Goal: Information Seeking & Learning: Find specific page/section

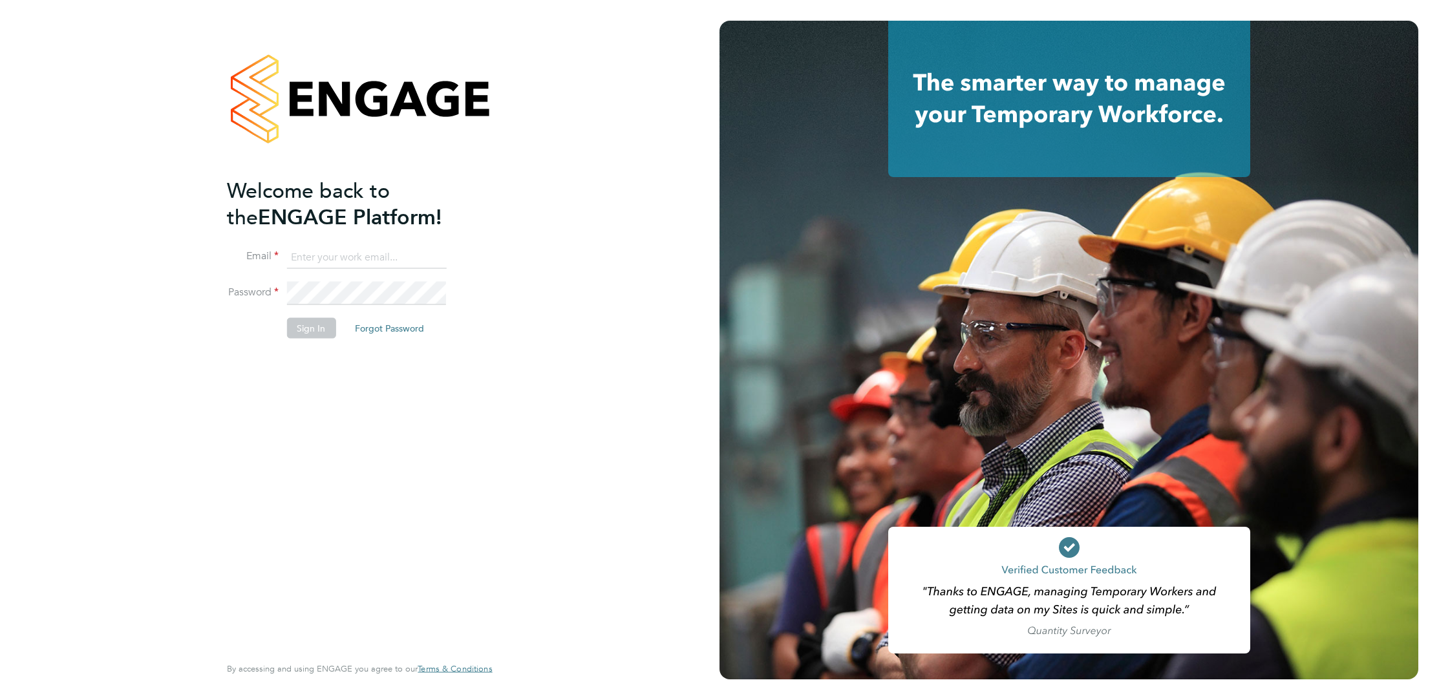
type input "[PERSON_NAME][EMAIL_ADDRESS][PERSON_NAME][DOMAIN_NAME]"
click at [306, 330] on button "Sign In" at bounding box center [310, 327] width 49 height 21
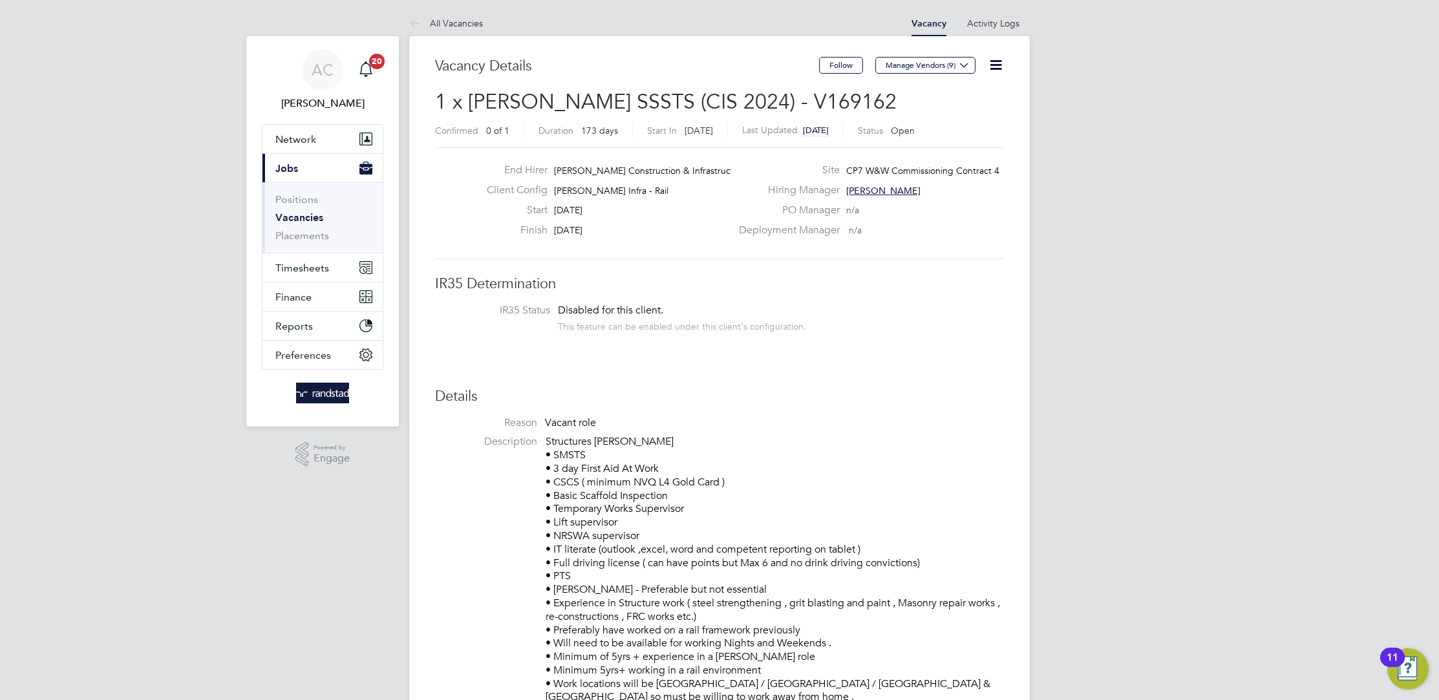
click at [303, 216] on link "Vacancies" at bounding box center [299, 217] width 48 height 12
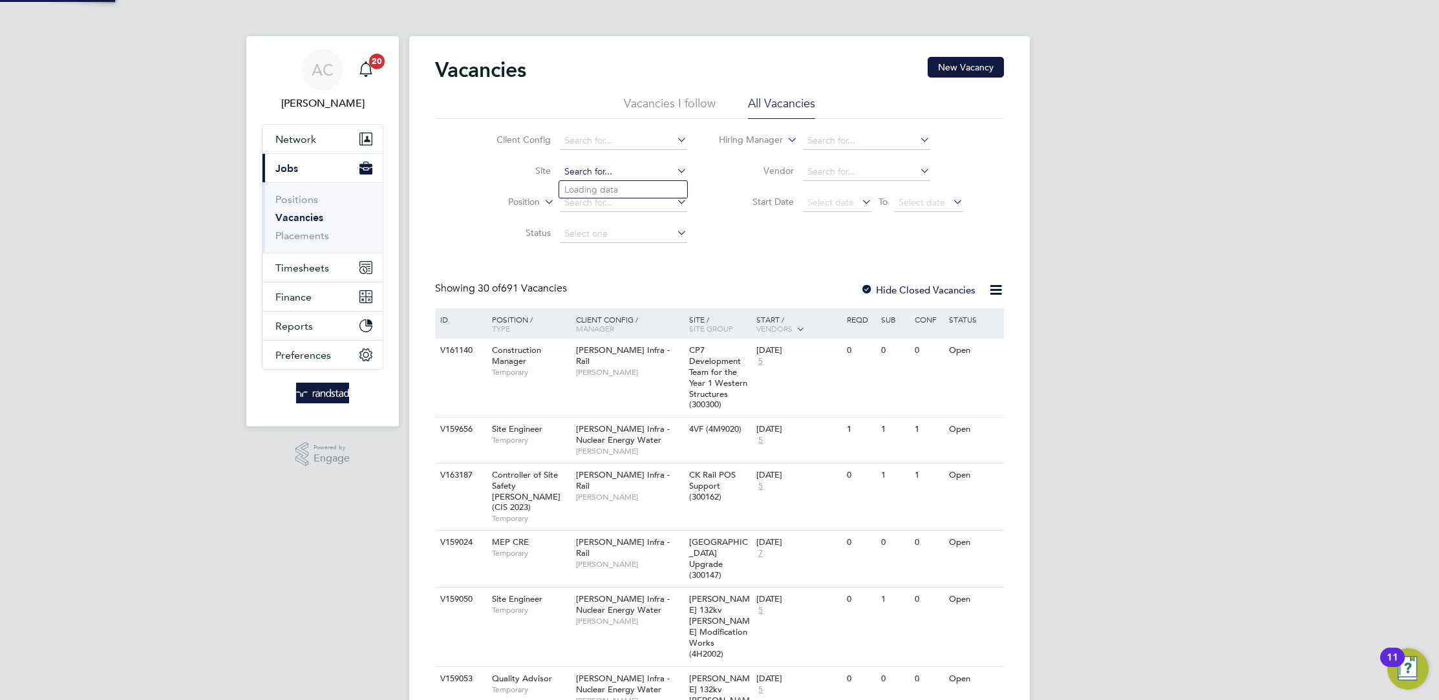
click at [605, 169] on input at bounding box center [623, 172] width 127 height 18
click at [708, 228] on li "CP7 W&W Comiss Ctrct 6 (300306)" at bounding box center [702, 224] width 286 height 17
type input "CP7 W&W Comiss Ctrct 6 (300306)"
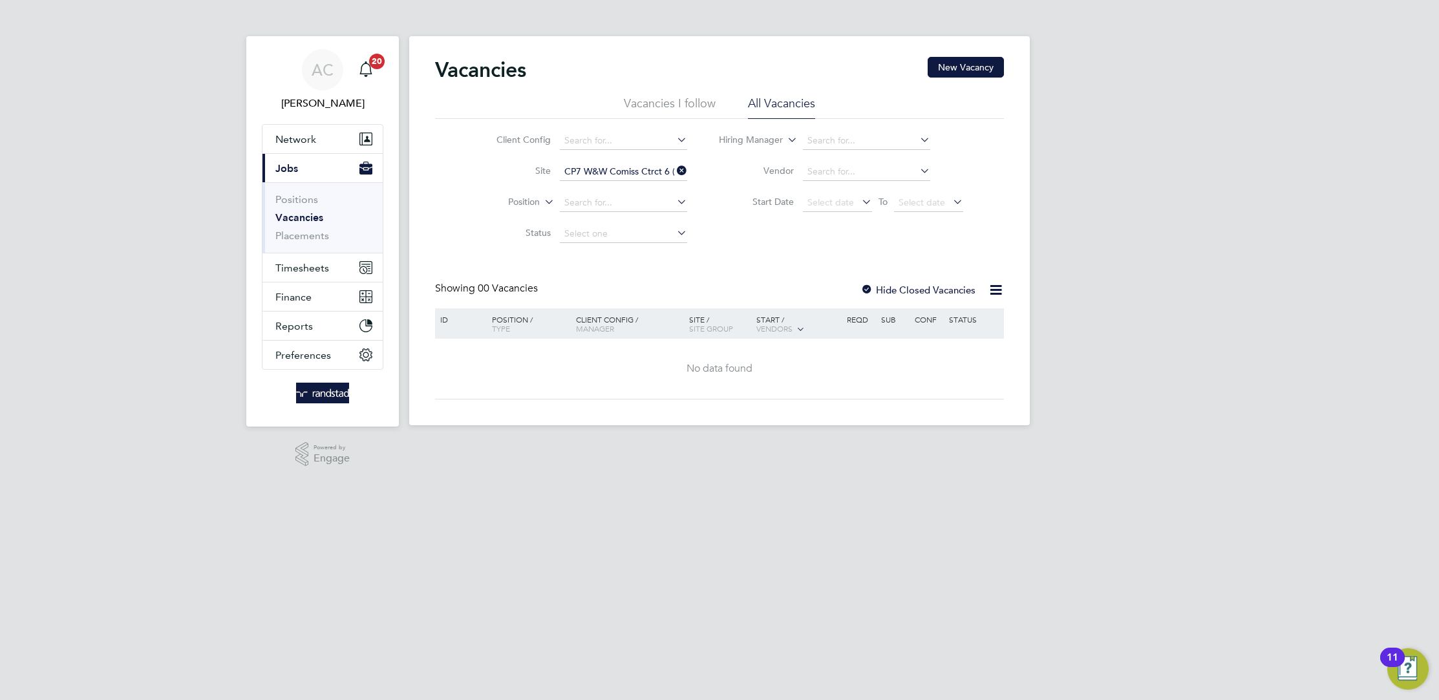
click at [613, 169] on input "CP7 W&W Comiss Ctrct 6 (300306)" at bounding box center [623, 172] width 127 height 18
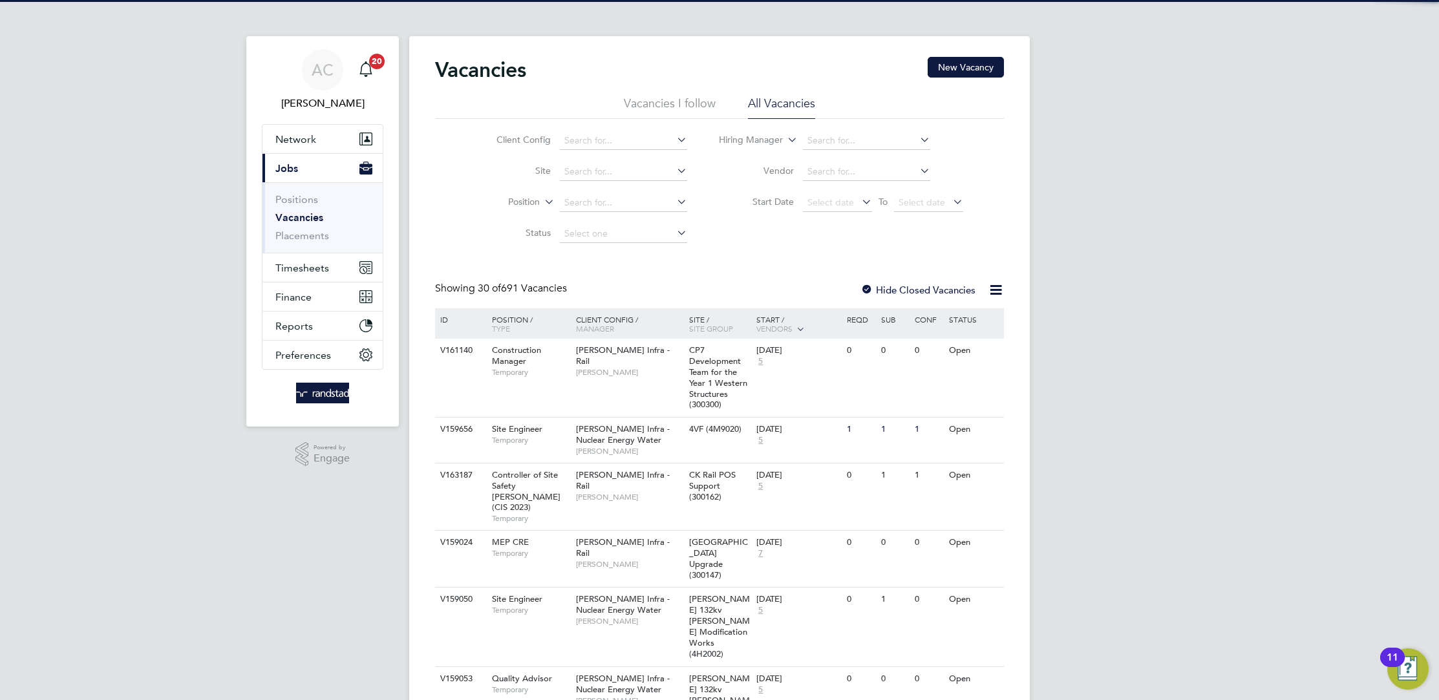
click at [498, 170] on label "Site" at bounding box center [513, 171] width 74 height 12
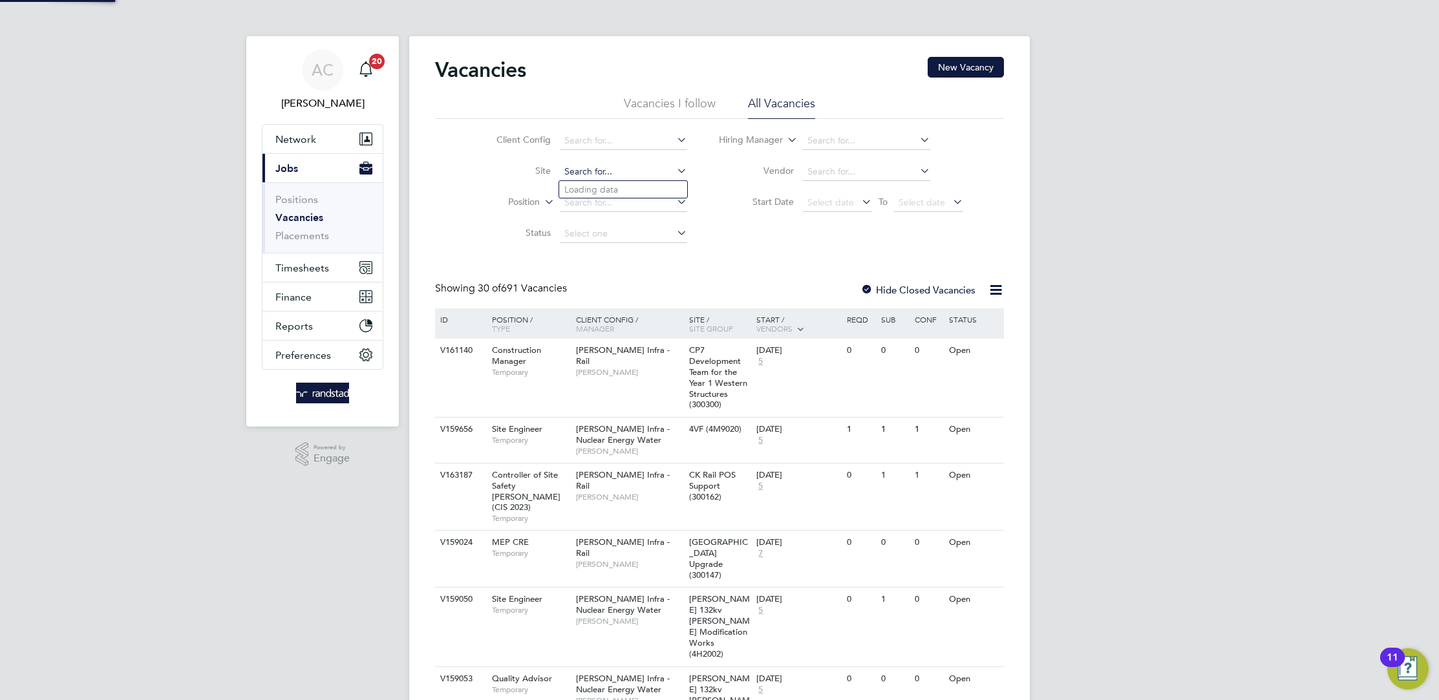
click at [640, 173] on input at bounding box center [623, 172] width 127 height 18
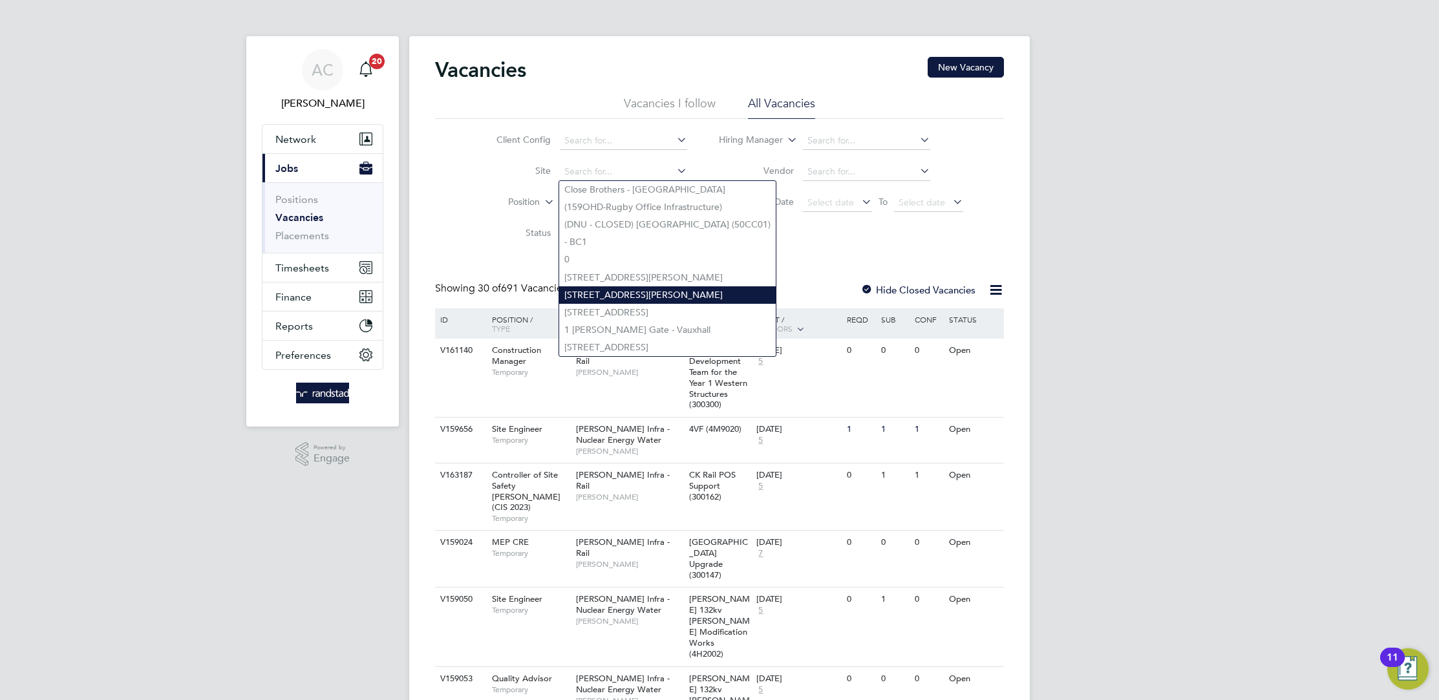
type input "c"
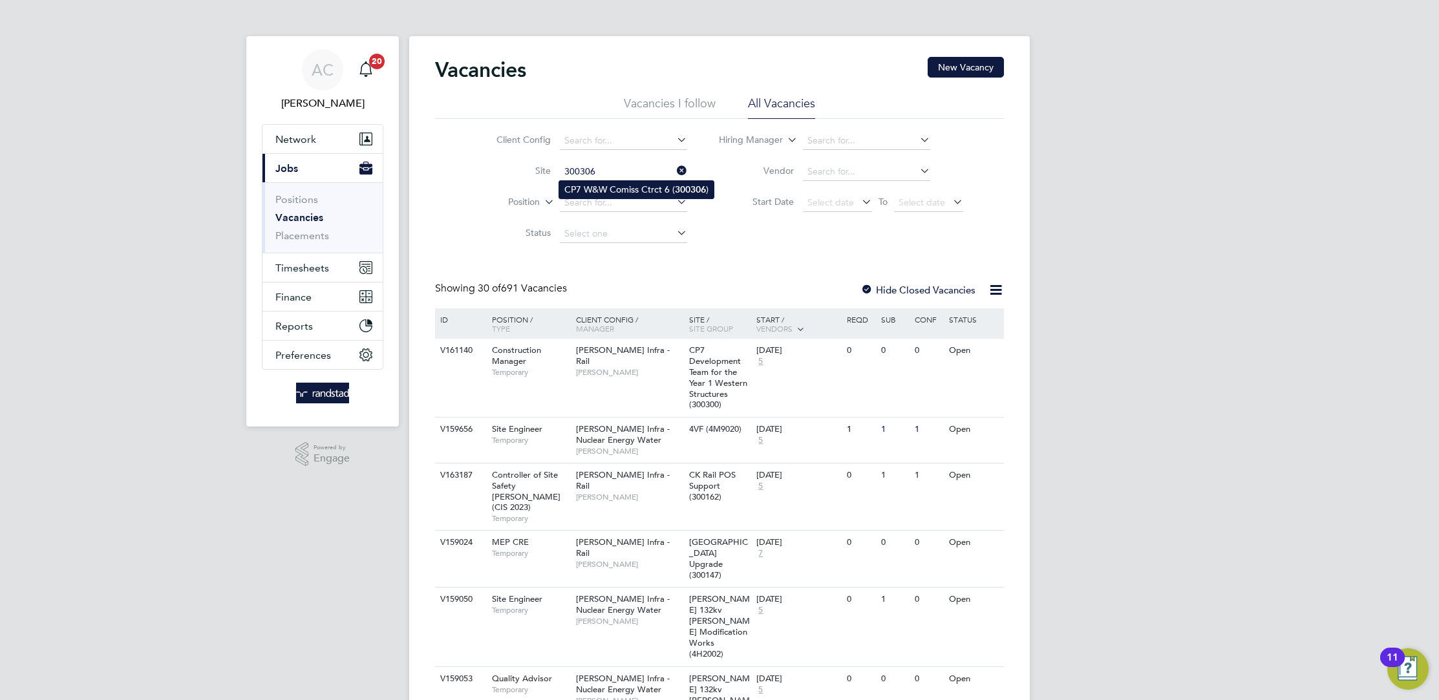
click at [633, 189] on li "CP7 W&W Comiss Ctrct 6 ( 300306 )" at bounding box center [636, 189] width 154 height 17
type input "CP7 W&W Comiss Ctrct 6 (300306)"
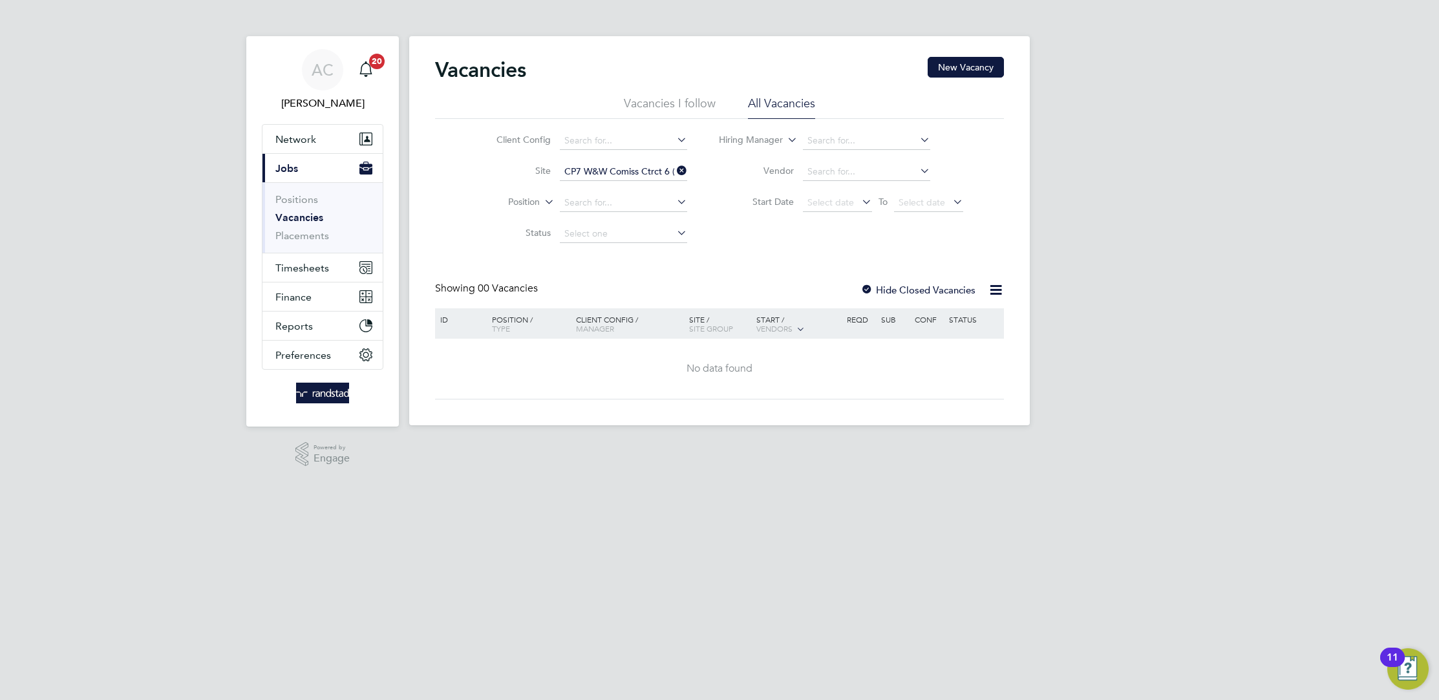
click at [780, 106] on li "All Vacancies" at bounding box center [781, 107] width 67 height 23
click at [621, 275] on div "Vacancies New Vacancy Vacancies I follow All Vacancies Client Config Site CP7 W…" at bounding box center [719, 228] width 569 height 343
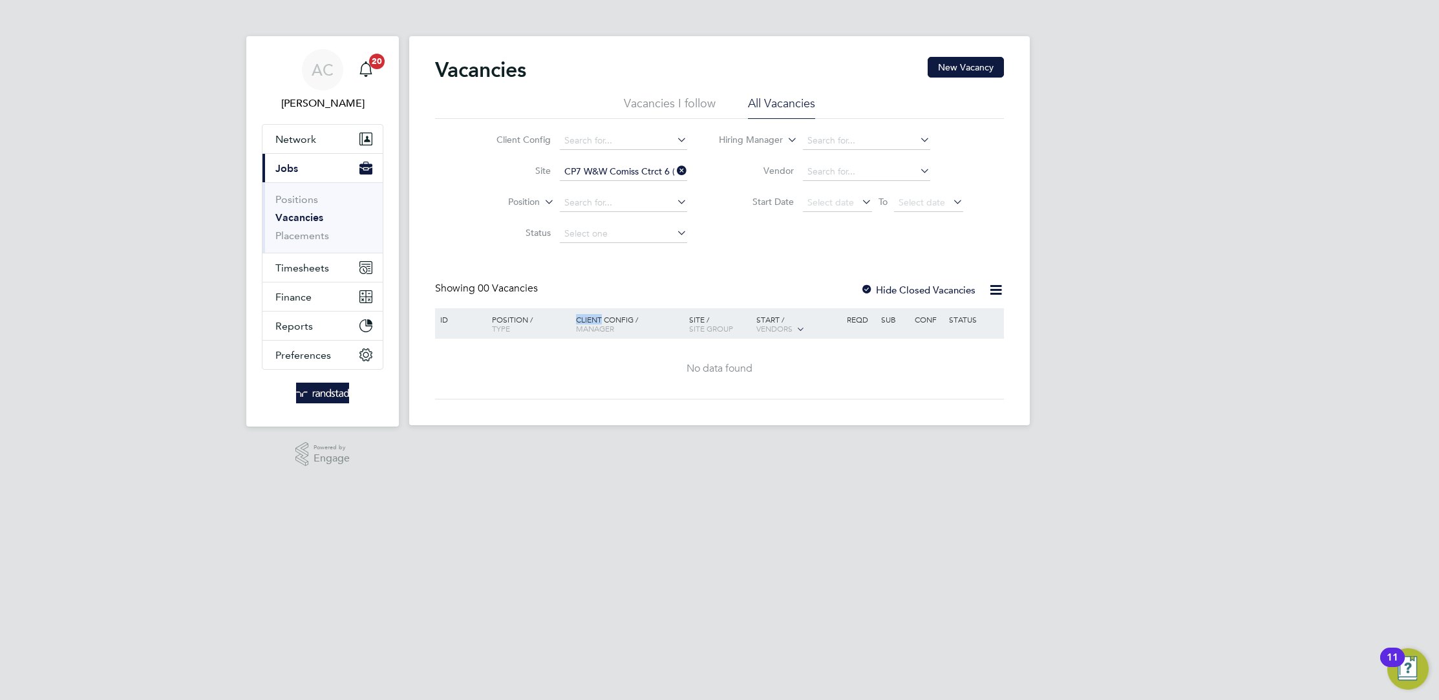
click at [621, 275] on div "Vacancies New Vacancy Vacancies I follow All Vacancies Client Config Site CP7 W…" at bounding box center [719, 228] width 569 height 343
